Goal: Task Accomplishment & Management: Manage account settings

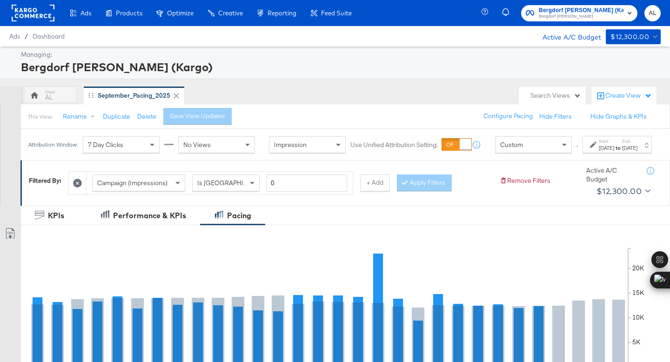
click at [518, 152] on div "Custom" at bounding box center [533, 145] width 76 height 16
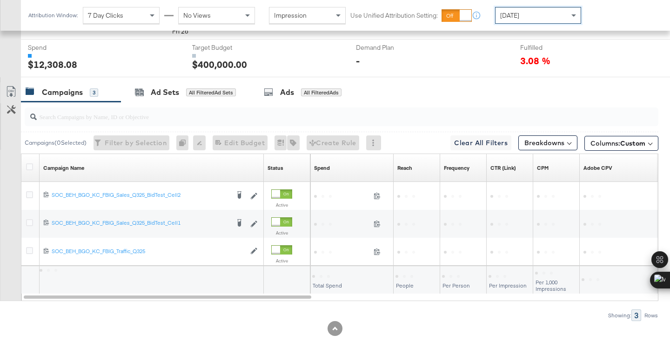
scroll to position [341, 0]
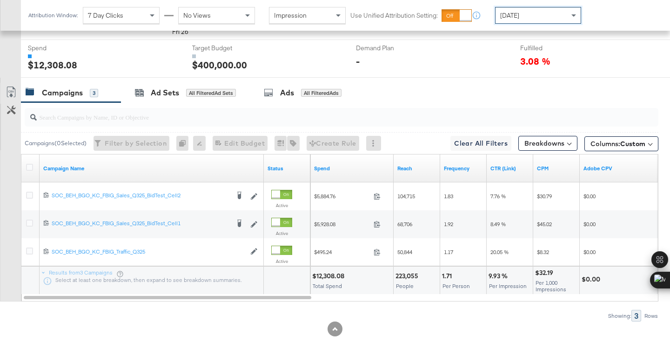
click at [326, 273] on div "$12,308.08" at bounding box center [329, 276] width 35 height 9
copy div "12,308.08"
click at [507, 15] on span "[DATE]" at bounding box center [509, 15] width 19 height 8
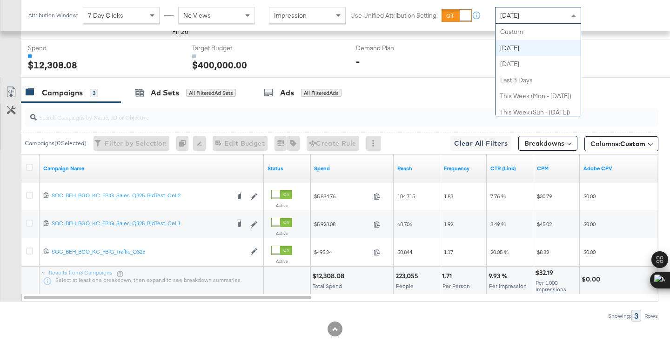
scroll to position [16, 0]
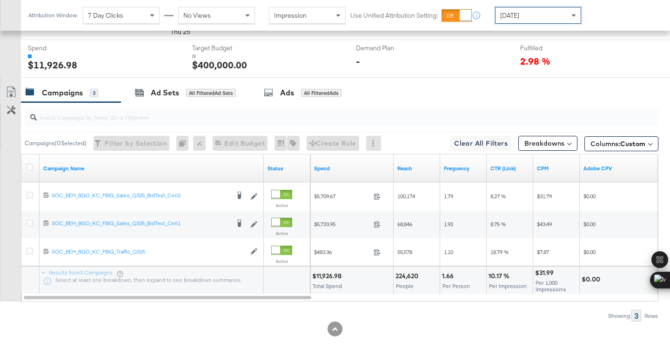
click at [328, 278] on div "$11,926.98" at bounding box center [328, 276] width 32 height 9
copy div "11,926.98"
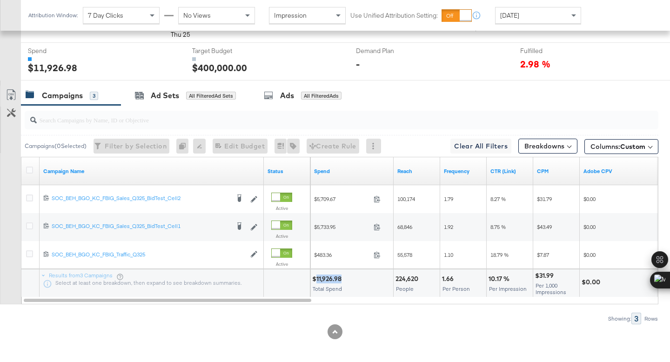
scroll to position [0, 0]
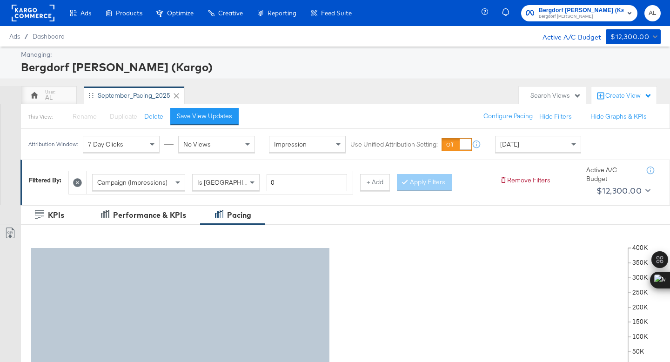
click at [27, 13] on rect at bounding box center [33, 13] width 43 height 17
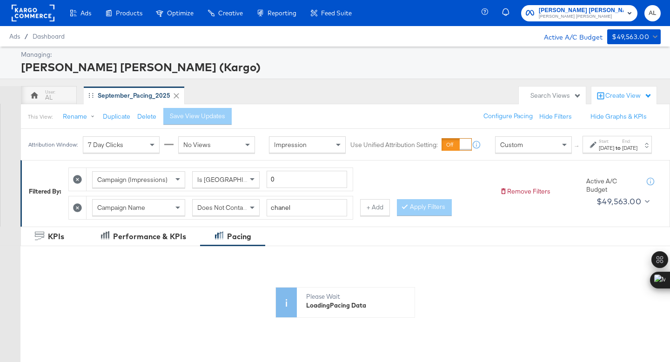
click at [500, 149] on span "Custom" at bounding box center [511, 144] width 23 height 8
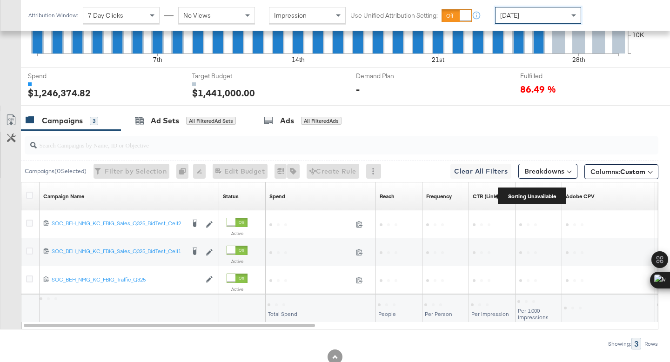
scroll to position [362, 0]
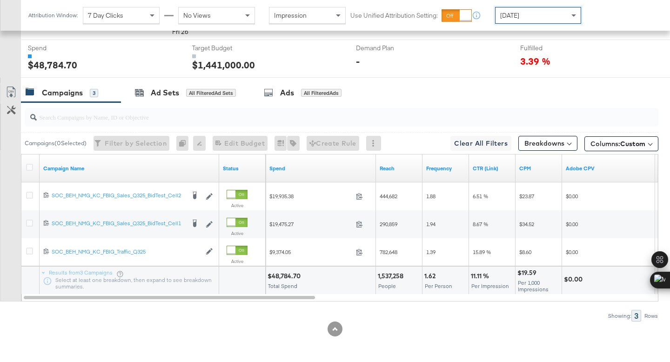
click at [278, 276] on div "$48,784.70" at bounding box center [285, 276] width 36 height 9
copy div "48,784.70"
click at [502, 17] on span "[DATE]" at bounding box center [509, 15] width 19 height 8
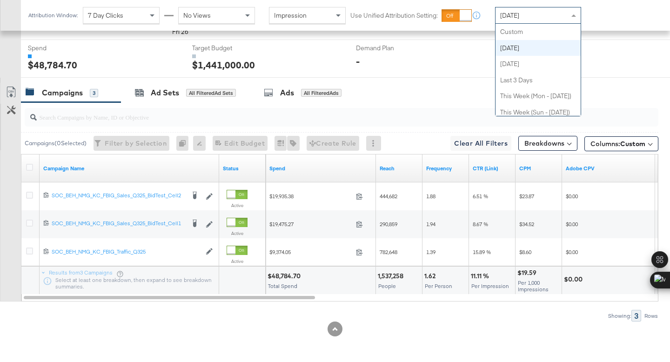
scroll to position [16, 0]
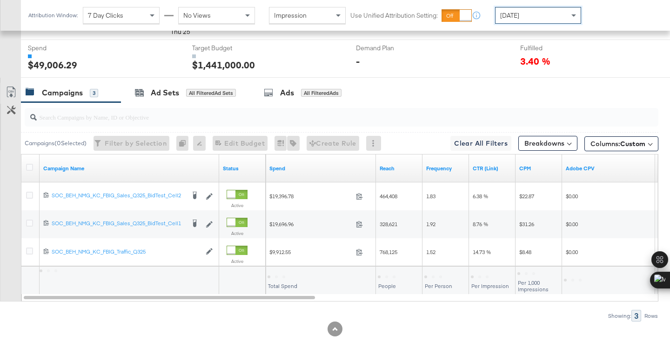
click at [276, 275] on div at bounding box center [276, 276] width 3 height 3
click at [276, 275] on div at bounding box center [277, 276] width 20 height 9
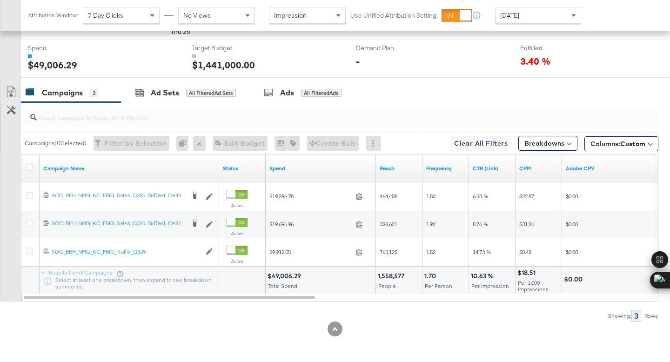
click at [276, 275] on div "$49,006.29" at bounding box center [285, 276] width 36 height 9
click at [31, 165] on icon at bounding box center [29, 167] width 7 height 7
click at [0, 0] on input "checkbox" at bounding box center [0, 0] width 0 height 0
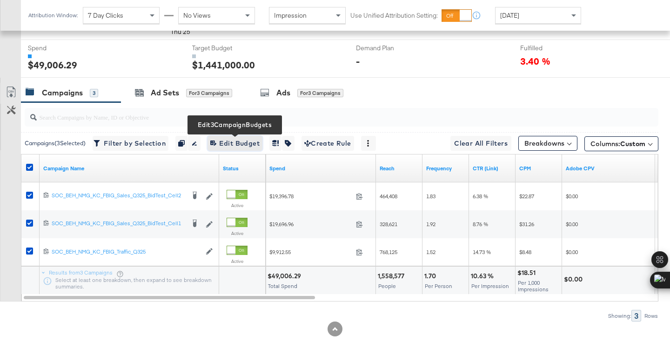
click at [239, 143] on span "Edit 3 Campaign Budgets Edit Budget" at bounding box center [234, 144] width 49 height 12
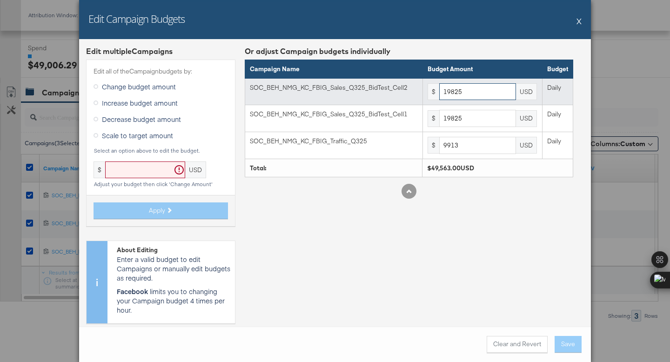
click at [469, 90] on input "19825" at bounding box center [477, 91] width 77 height 17
paste input "8680"
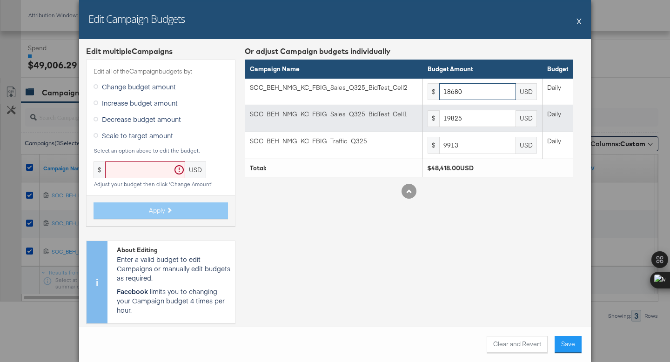
type input "18680"
click at [459, 116] on input "19825" at bounding box center [477, 118] width 77 height 17
paste input "8680"
type input "18680"
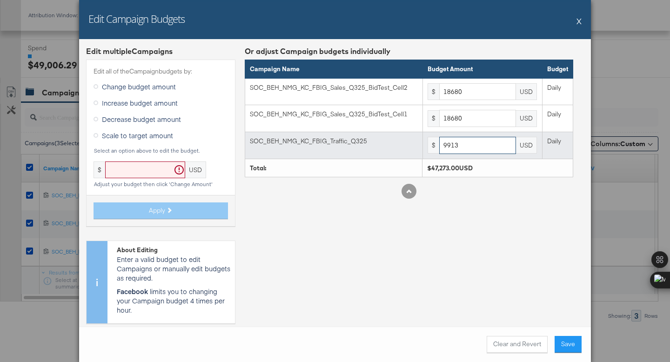
click at [470, 146] on input "9913" at bounding box center [477, 145] width 77 height 17
paste input "9340"
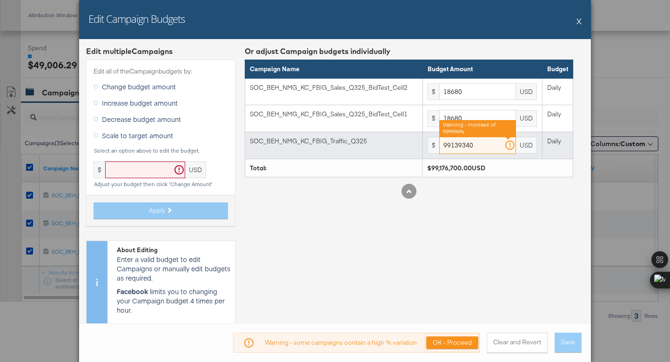
click at [470, 146] on input "99139340" at bounding box center [477, 145] width 77 height 17
paste input "text"
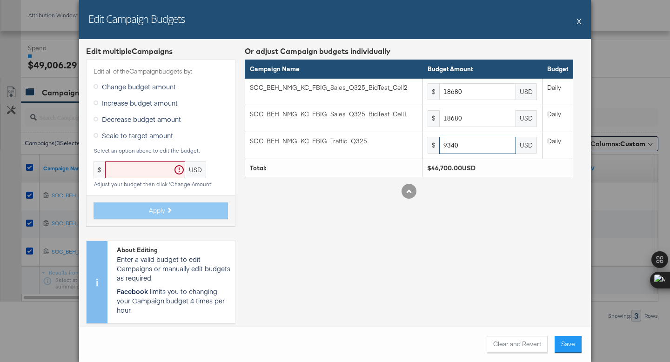
type input "9340"
click at [453, 199] on div at bounding box center [409, 199] width 328 height 0
click at [564, 344] on button "Save" at bounding box center [567, 344] width 27 height 17
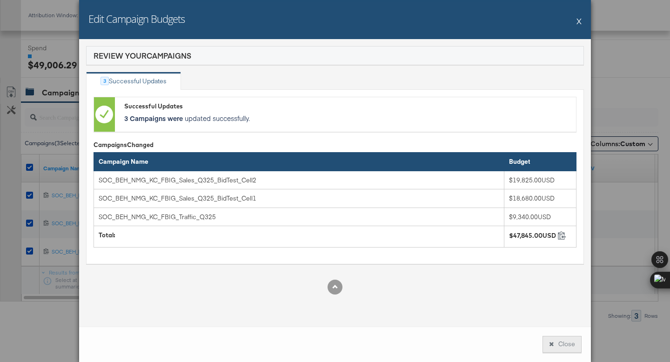
click at [552, 347] on button "Close" at bounding box center [561, 344] width 39 height 17
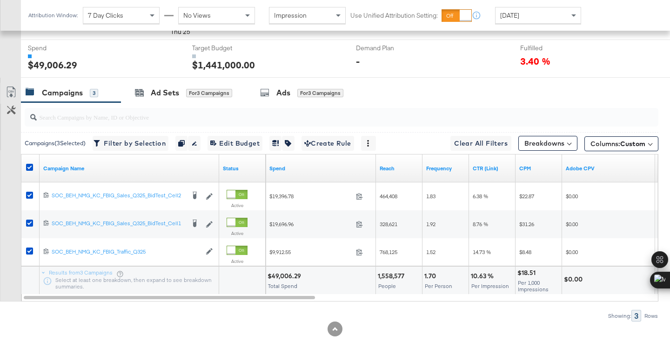
scroll to position [8, 0]
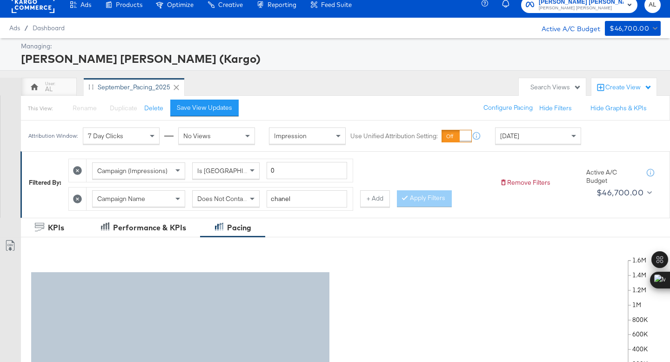
click at [27, 8] on rect at bounding box center [33, 4] width 43 height 17
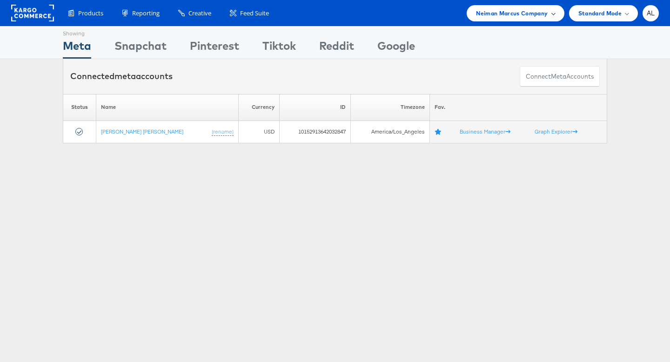
click at [538, 14] on span "Neiman Marcus Company" at bounding box center [512, 13] width 72 height 10
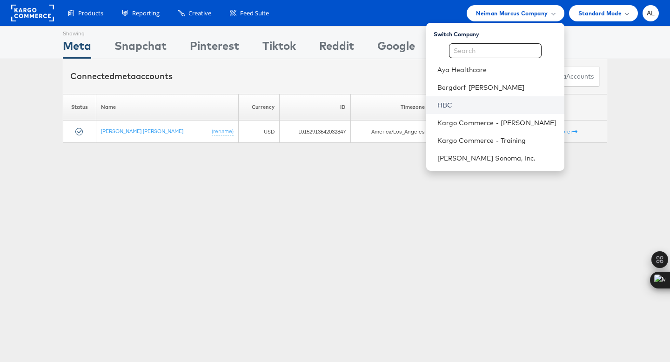
click at [484, 100] on link "HBC" at bounding box center [497, 104] width 120 height 9
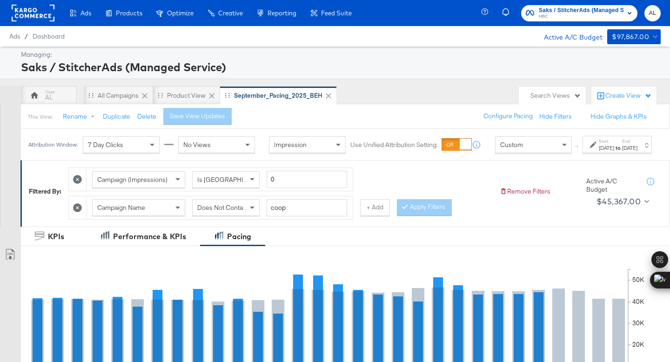
click at [524, 153] on div "Custom" at bounding box center [533, 145] width 76 height 16
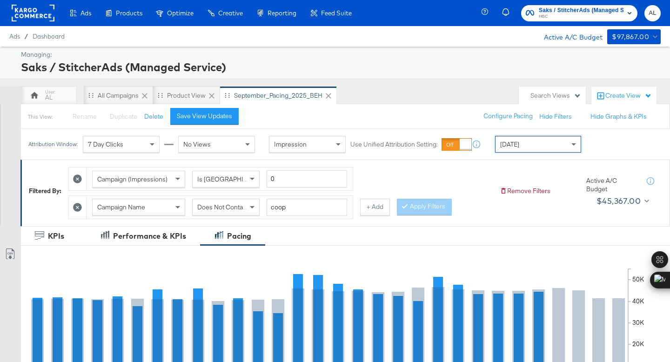
scroll to position [334, 0]
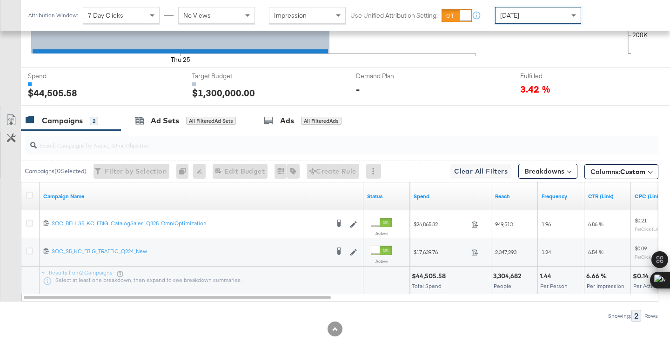
click at [424, 275] on div "$44,505.58" at bounding box center [430, 276] width 37 height 9
copy div "44,505.58"
click at [29, 193] on icon at bounding box center [29, 195] width 7 height 7
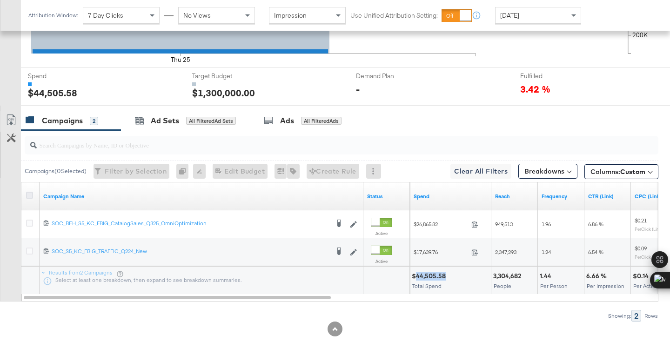
click at [0, 0] on input "checkbox" at bounding box center [0, 0] width 0 height 0
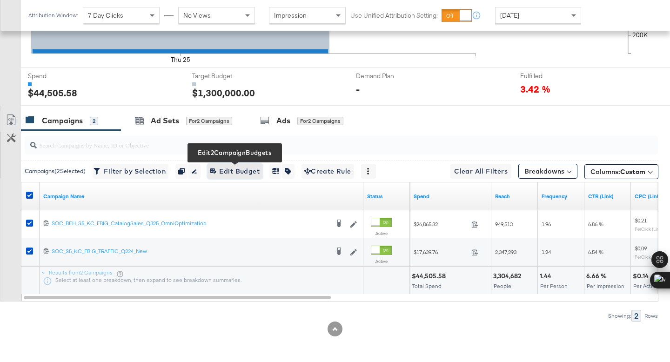
click at [229, 168] on span "Edit 2 Campaign Budgets Edit Budget" at bounding box center [234, 172] width 49 height 12
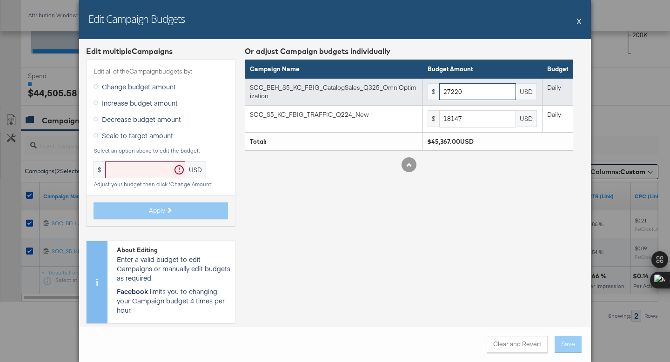
click at [492, 88] on input "27220" at bounding box center [477, 91] width 77 height 17
paste input "5975"
type input "25975"
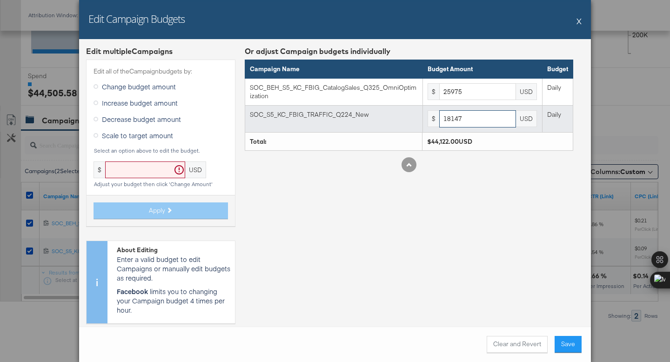
click at [473, 120] on input "18147" at bounding box center [477, 118] width 77 height 17
paste input "7316"
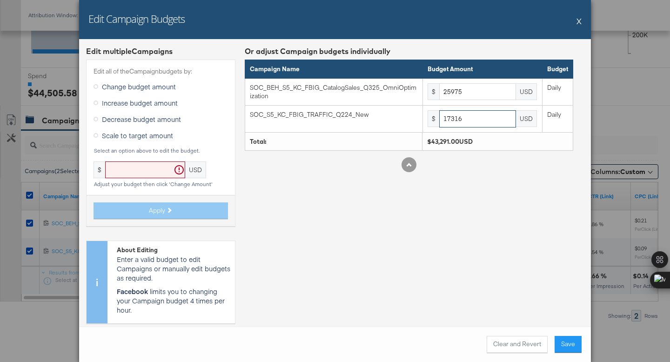
type input "17316"
click at [455, 180] on div "Or adjust Campaign budgets individually Campaign Name Budget Amount Budget SOC_…" at bounding box center [409, 188] width 328 height 285
click at [506, 341] on button "Clear and Revert" at bounding box center [516, 344] width 61 height 17
type input "27220"
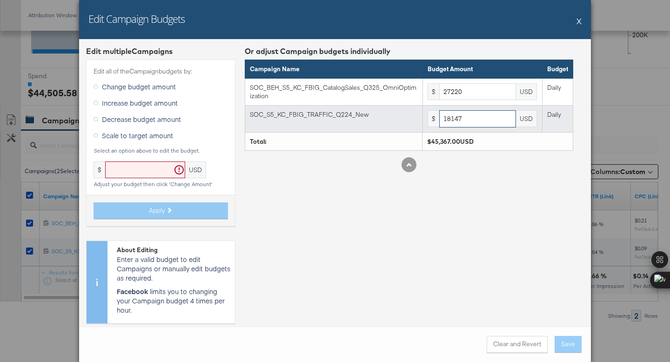
click at [473, 123] on input "18147" at bounding box center [477, 118] width 77 height 17
paste input "7316"
type input "17316"
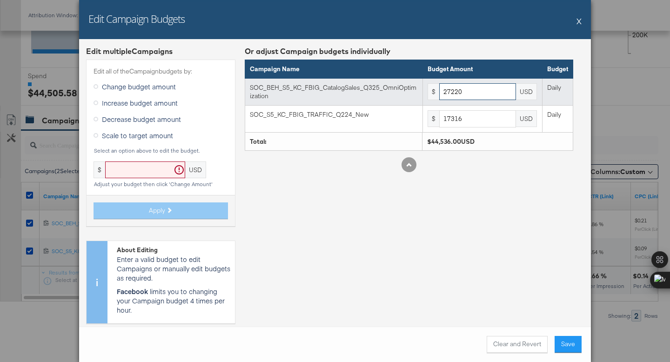
click at [451, 90] on input "27220" at bounding box center [477, 91] width 77 height 17
paste input "5975"
type input "25975"
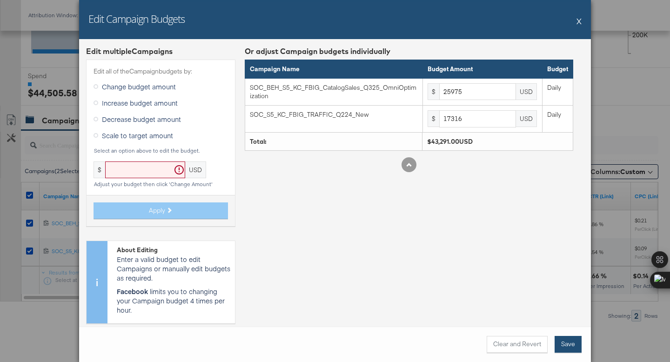
click at [561, 338] on button "Save" at bounding box center [567, 344] width 27 height 17
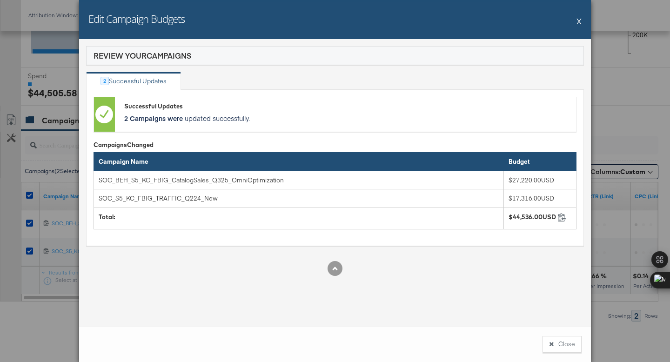
click at [561, 338] on button "Close" at bounding box center [561, 344] width 39 height 17
